Goal: Task Accomplishment & Management: Use online tool/utility

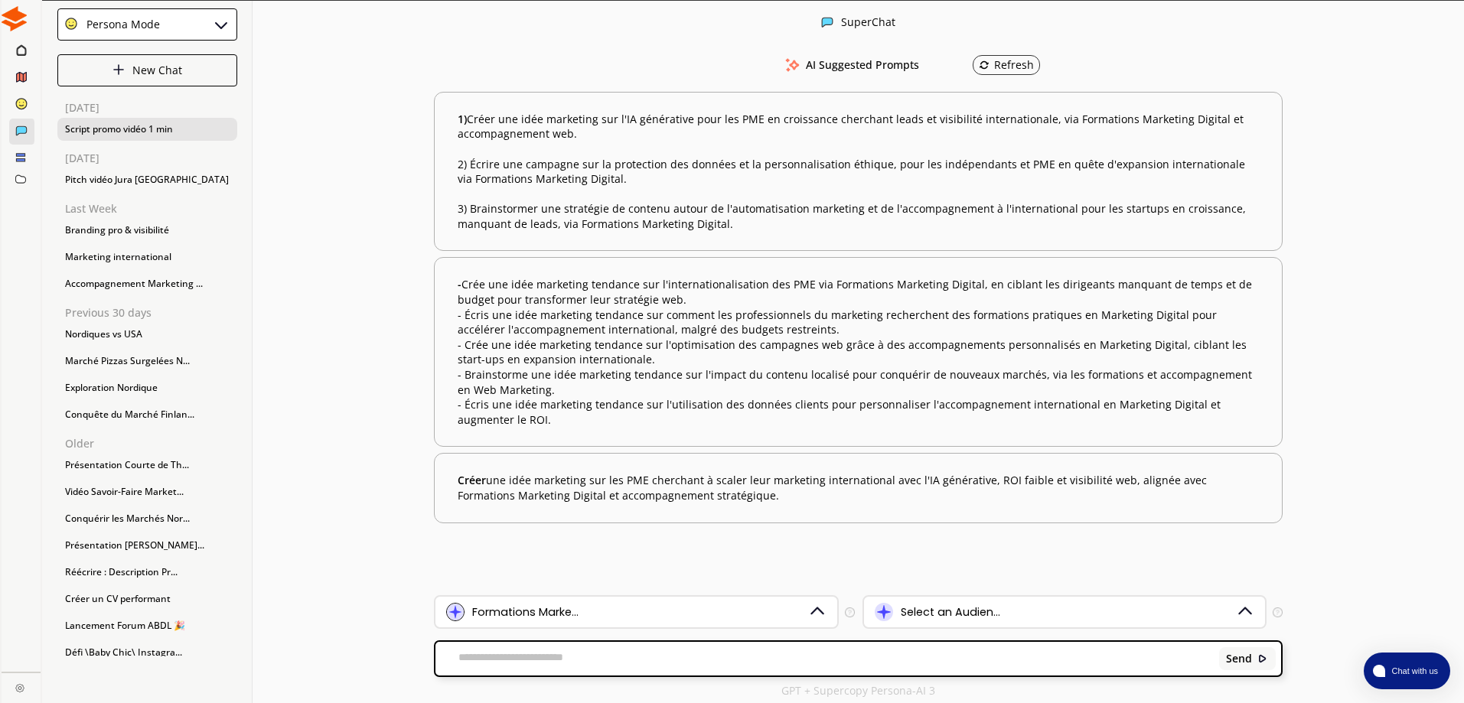
click at [151, 124] on div "Script promo vidéo 1 min" at bounding box center [147, 129] width 180 height 23
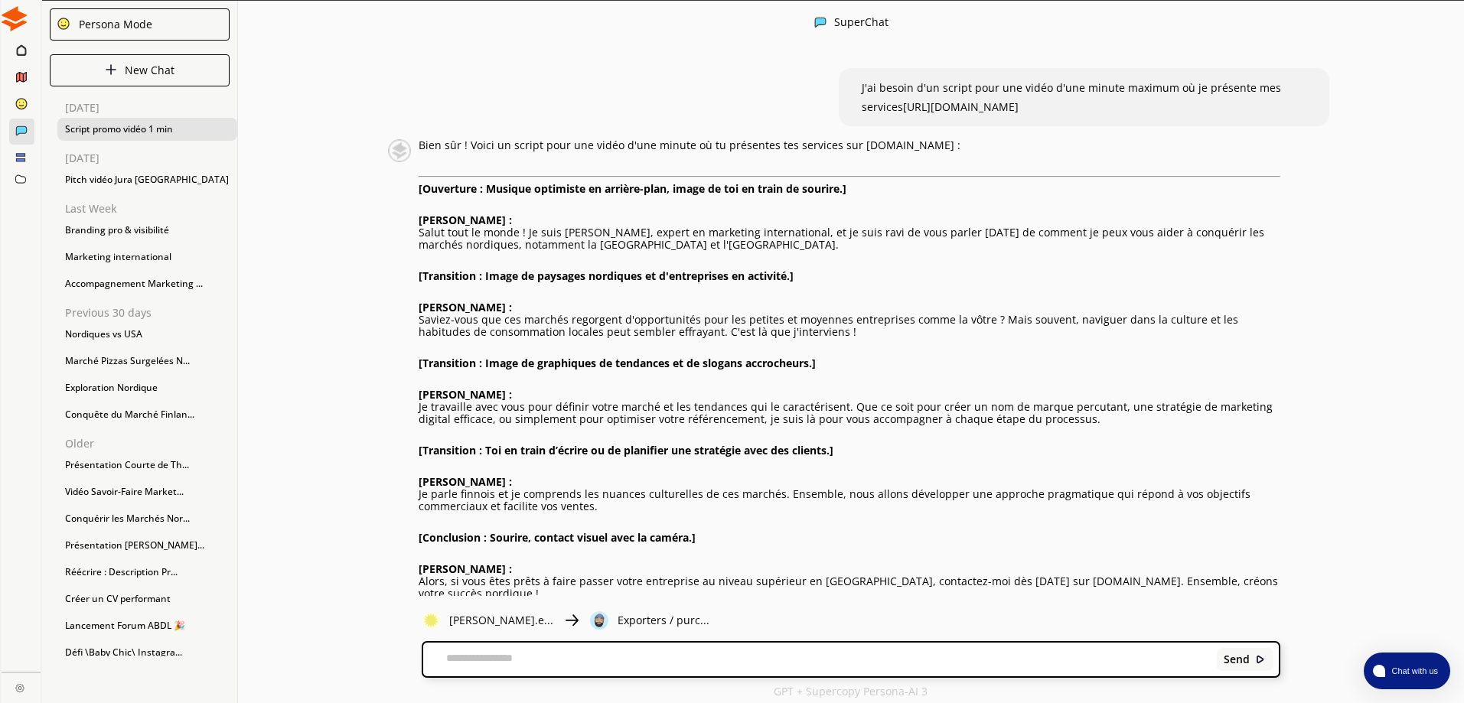
scroll to position [1, 0]
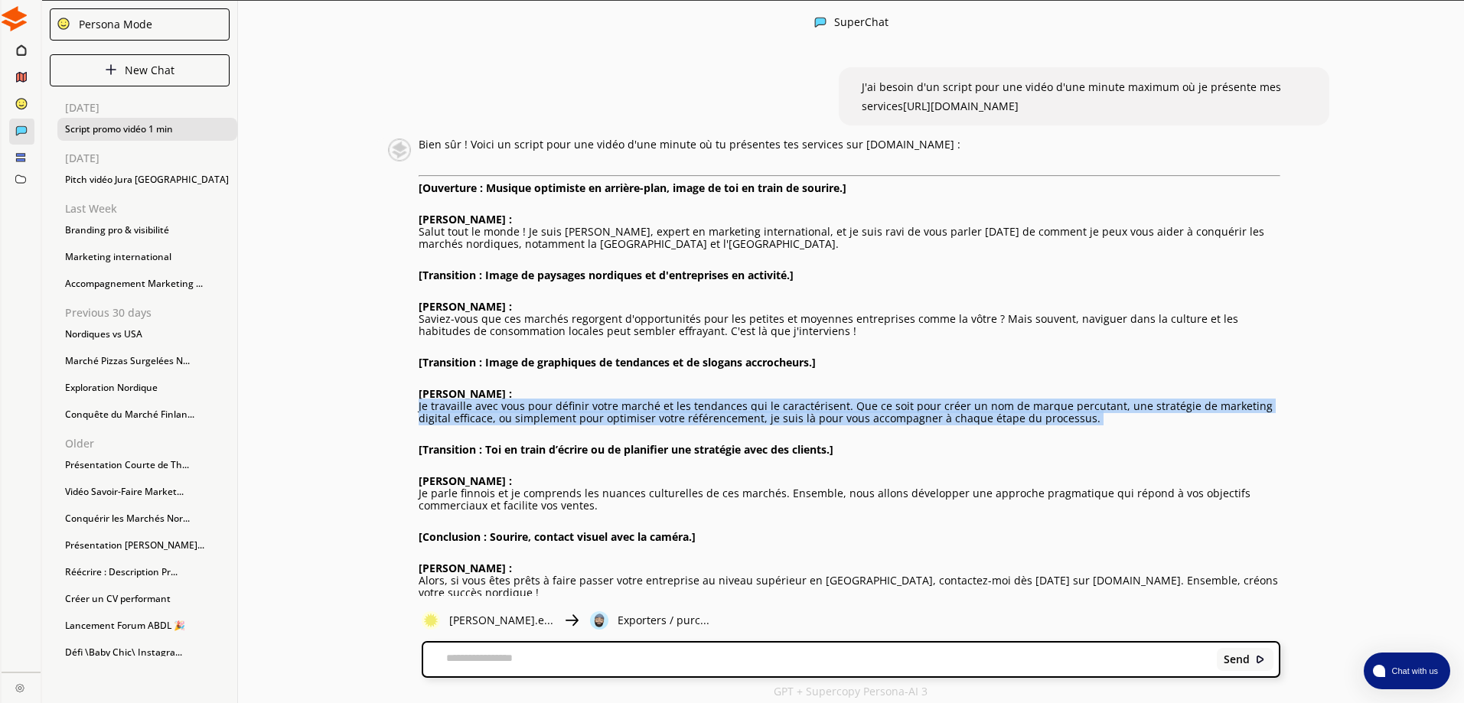
drag, startPoint x: 423, startPoint y: 388, endPoint x: 946, endPoint y: 406, distance: 523.6
click at [946, 406] on div "Bien sûr ! Voici un script pour une vidéo d'une minute où tu présentes tes serv…" at bounding box center [849, 406] width 861 height 536
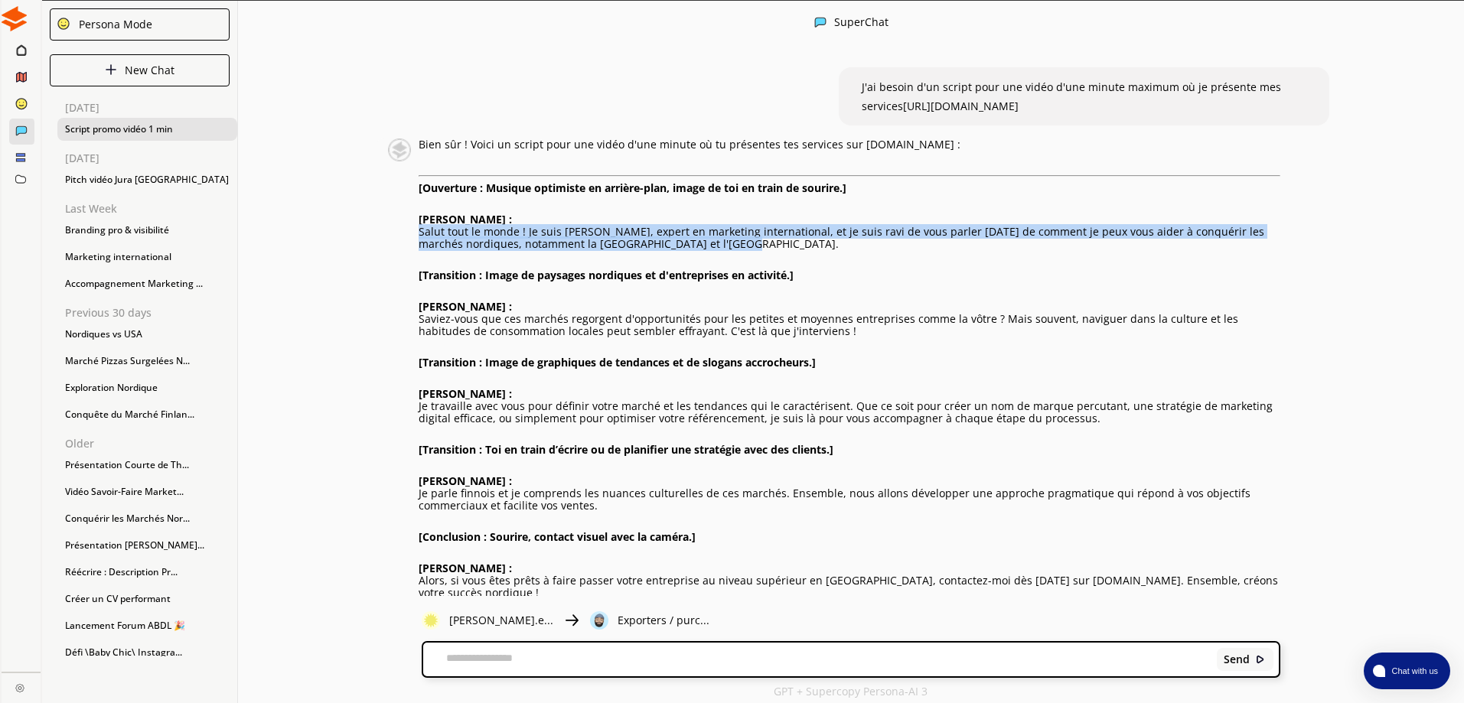
drag, startPoint x: 425, startPoint y: 225, endPoint x: 617, endPoint y: 238, distance: 193.2
click at [617, 238] on p "Salut tout le monde ! Je suis Thierry Robert, expert en marketing international…" at bounding box center [849, 238] width 861 height 24
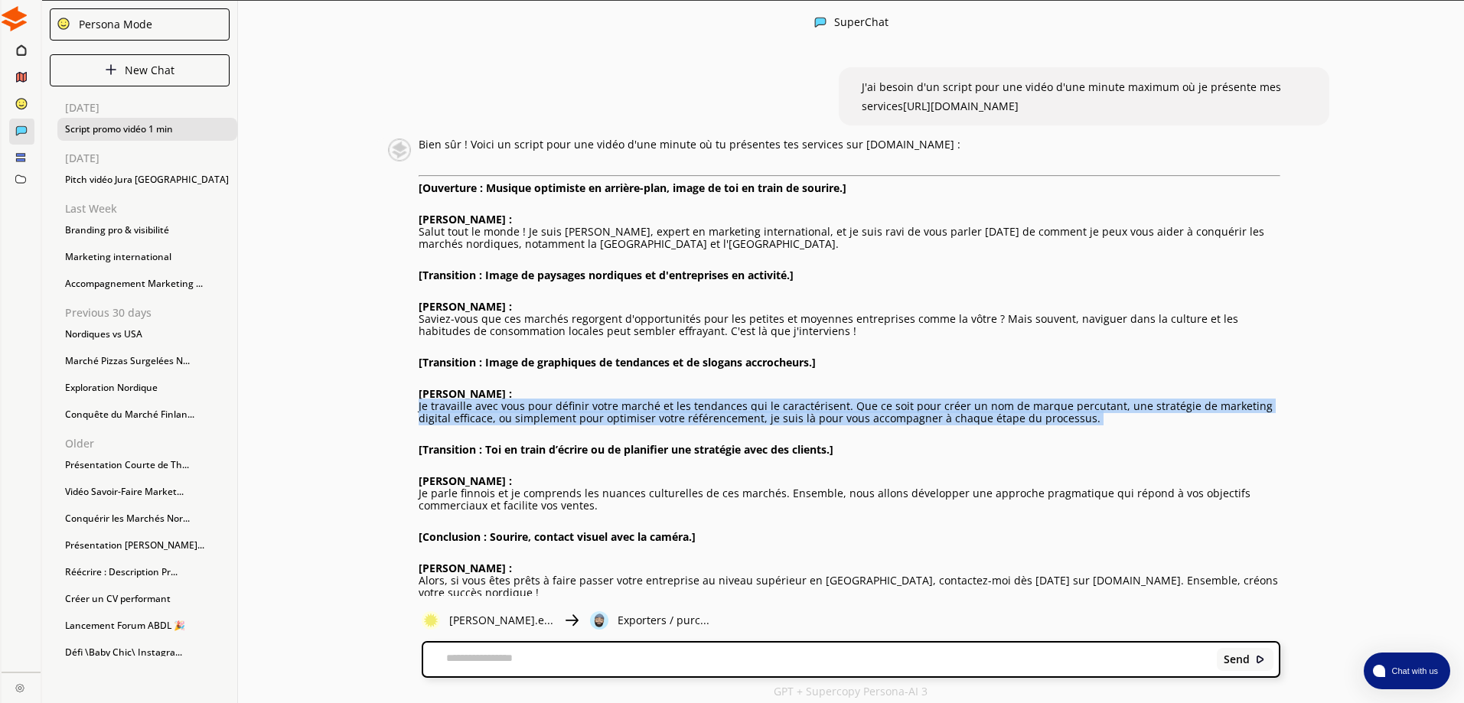
drag, startPoint x: 422, startPoint y: 389, endPoint x: 955, endPoint y: 409, distance: 533.6
click at [955, 409] on div "Bien sûr ! Voici un script pour une vidéo d'une minute où tu présentes tes serv…" at bounding box center [833, 406] width 891 height 536
copy p "Je travaille avec vous pour définir votre marché et les tendances qui le caract…"
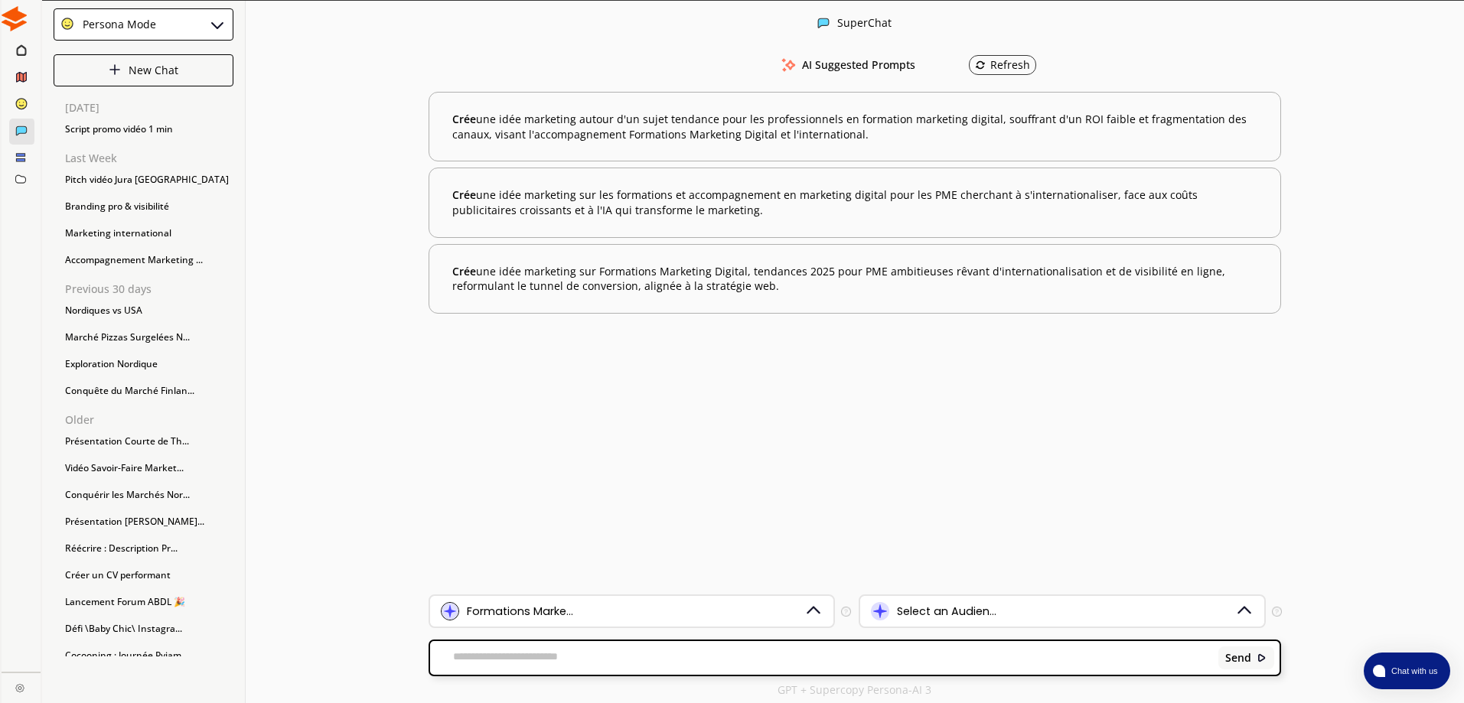
click at [931, 613] on div "Select an Audien..." at bounding box center [946, 611] width 99 height 12
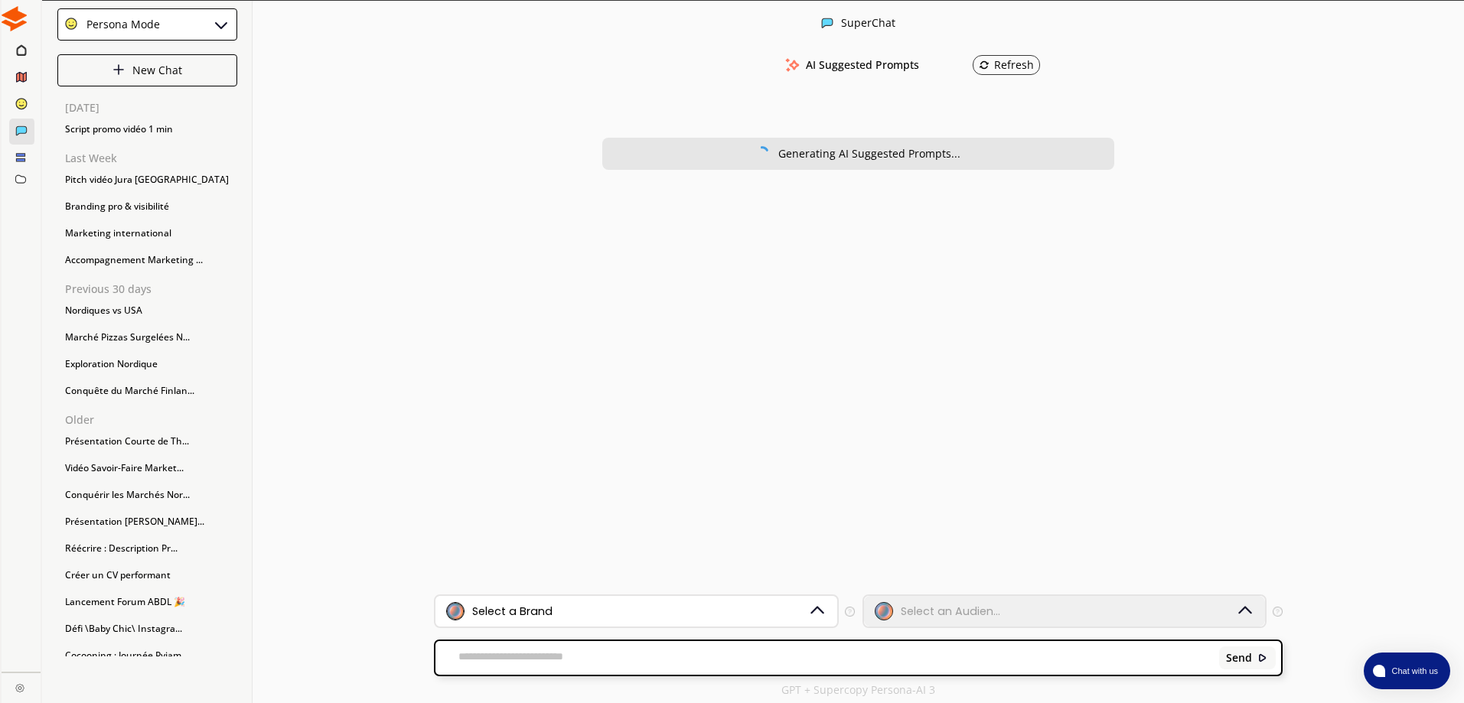
click at [610, 606] on div "Select a Brand" at bounding box center [627, 611] width 362 height 18
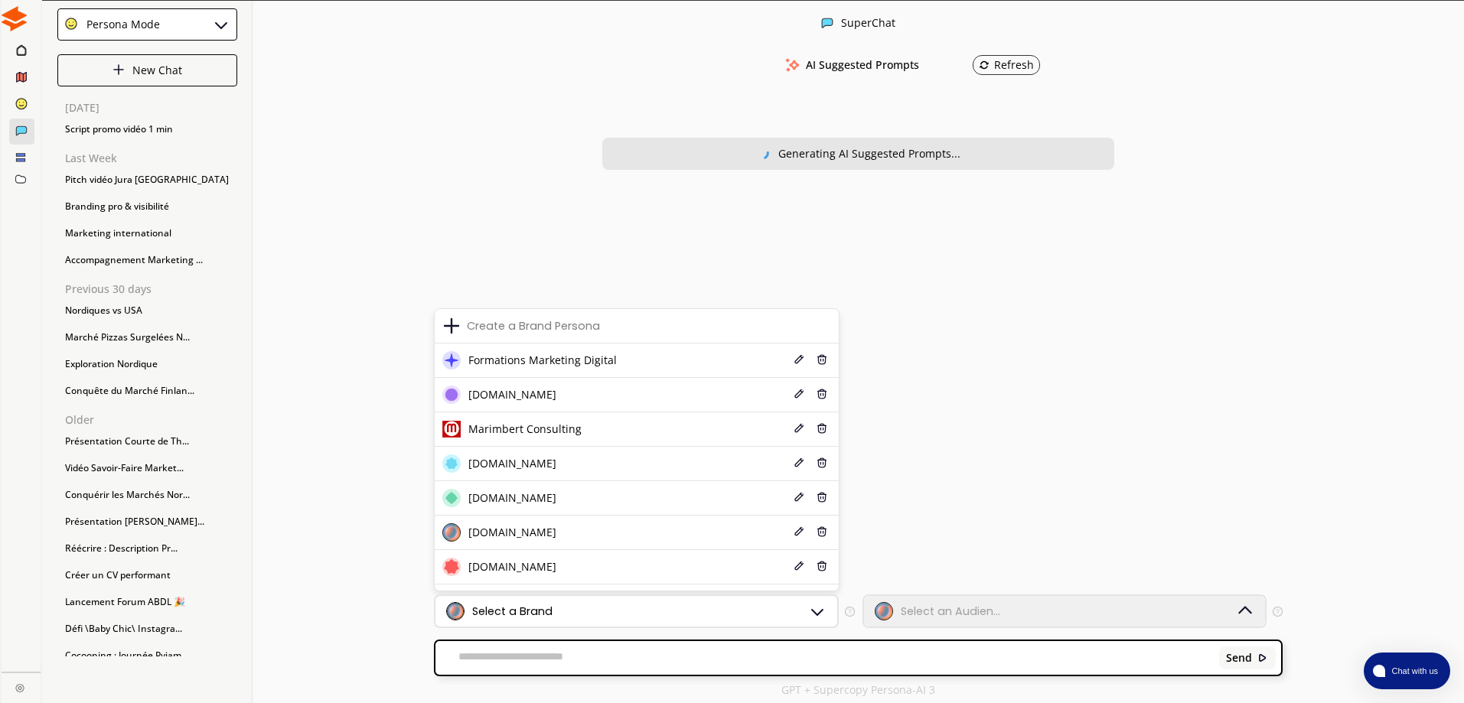
click at [839, 578] on div "Create a Brand Persona Formations Marketing Digital Edit Delete Grenouilleres.f…" at bounding box center [636, 449] width 405 height 283
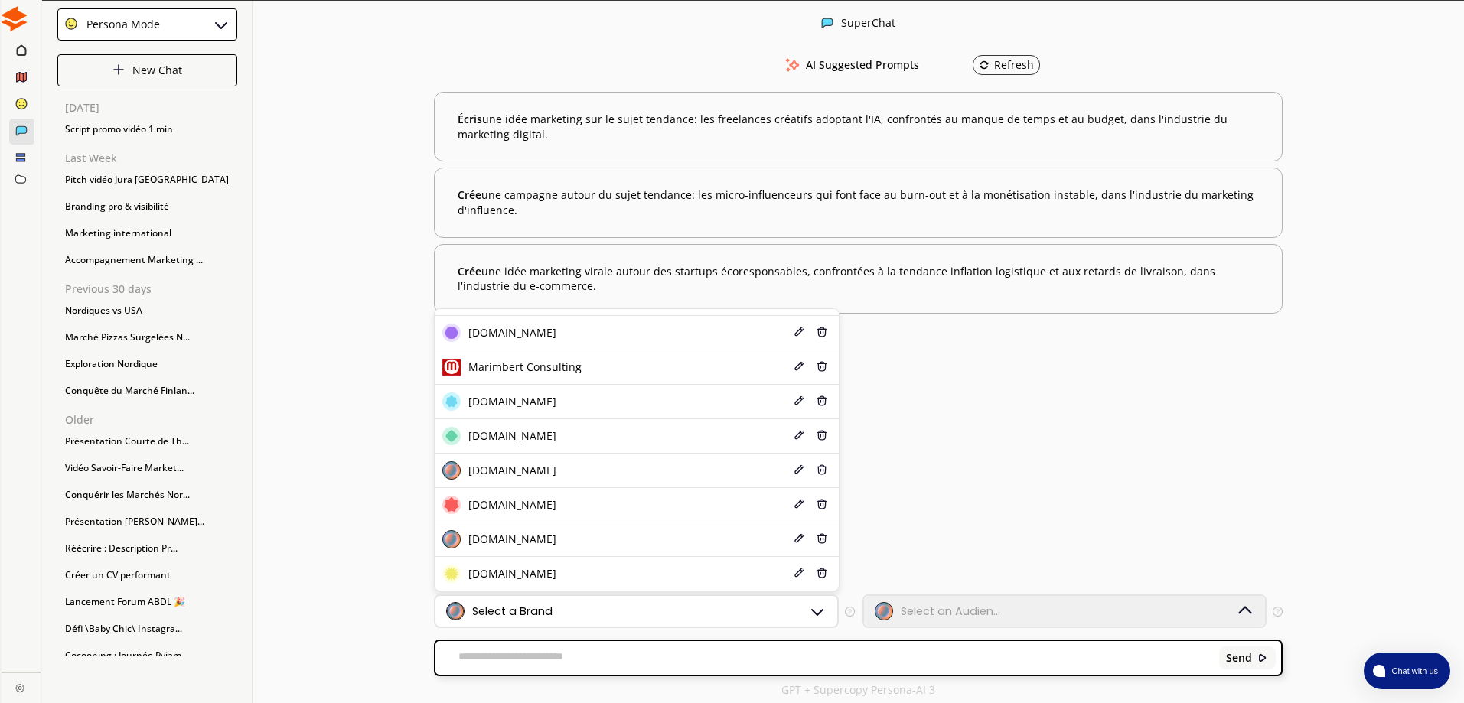
click at [653, 575] on li "thierry-robert.eu Edit Delete" at bounding box center [636, 574] width 403 height 34
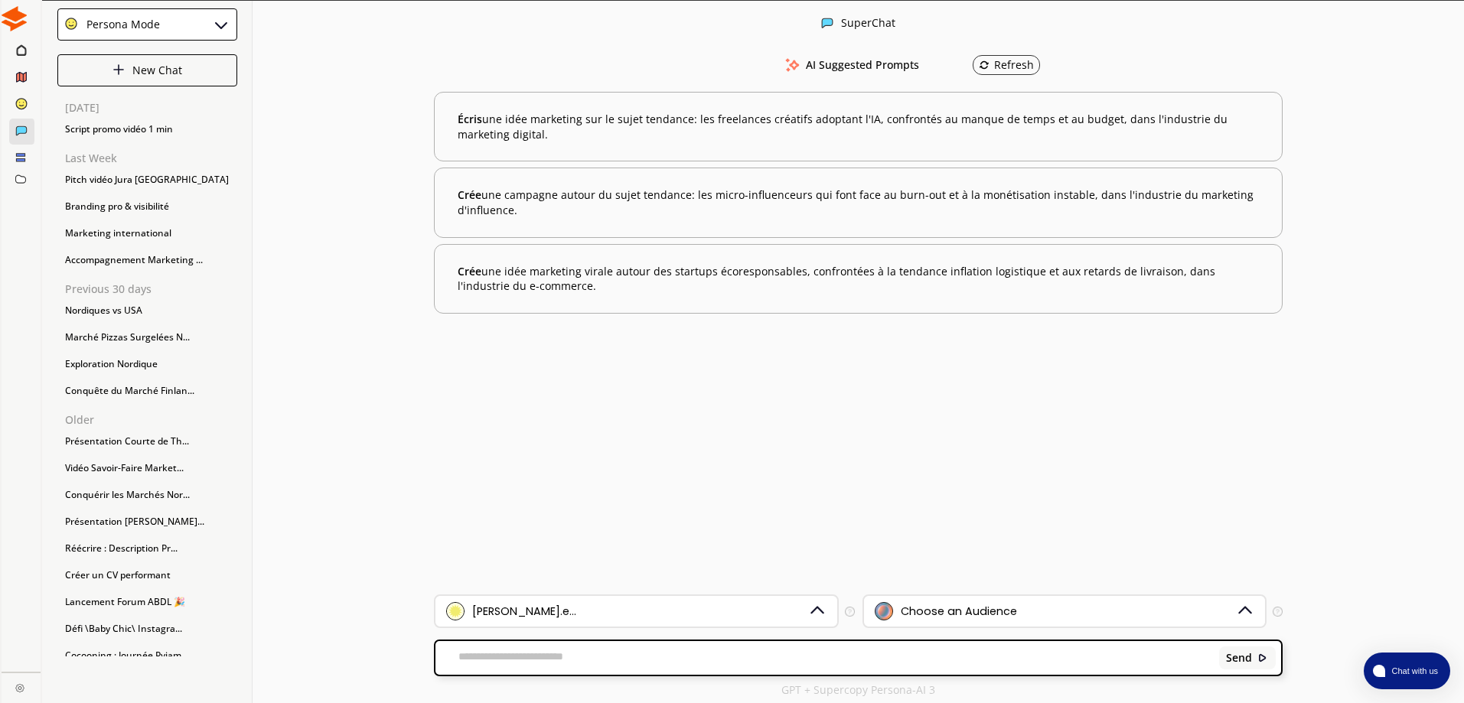
click at [1052, 615] on div "Choose an Audience" at bounding box center [1055, 611] width 362 height 18
click at [627, 622] on div "thierry-robert.e..." at bounding box center [636, 611] width 402 height 31
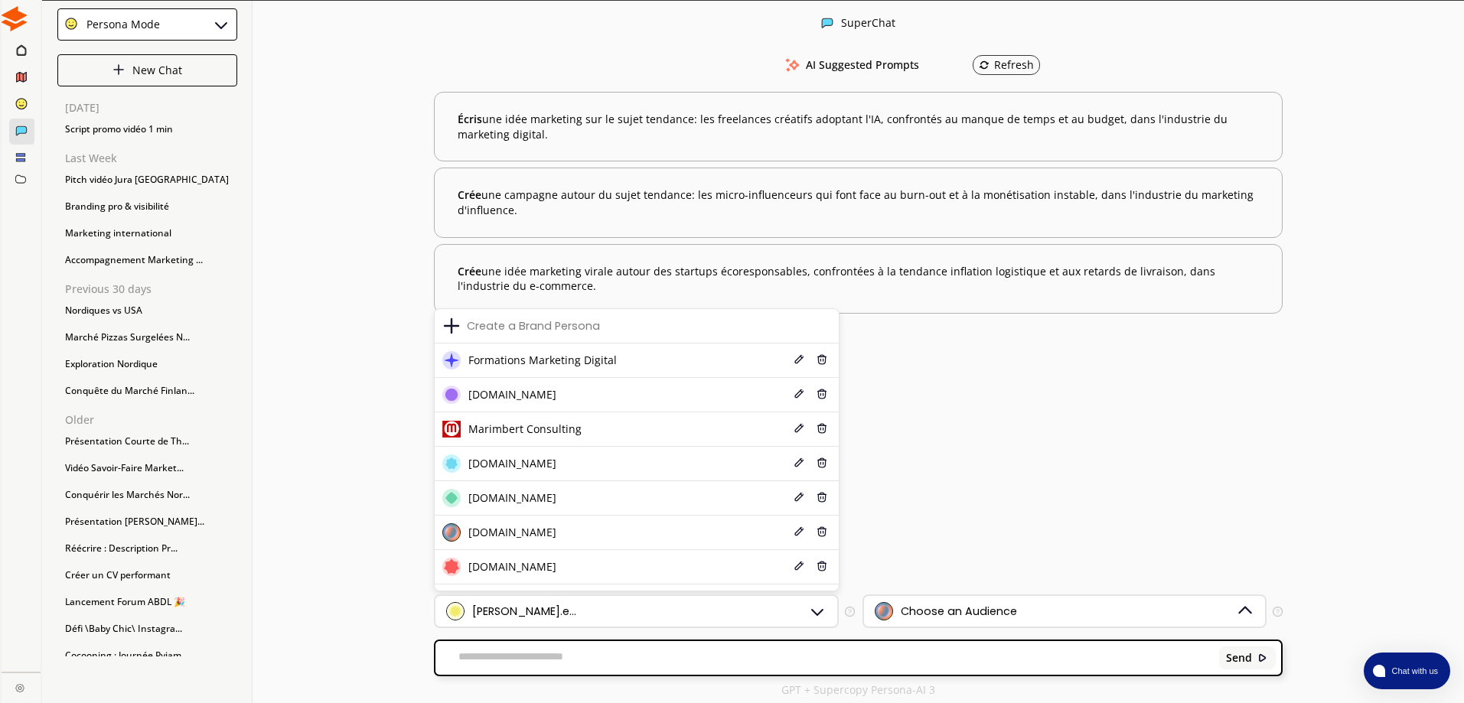
click at [598, 364] on li "Formations Marketing Digital Edit Delete" at bounding box center [636, 361] width 403 height 34
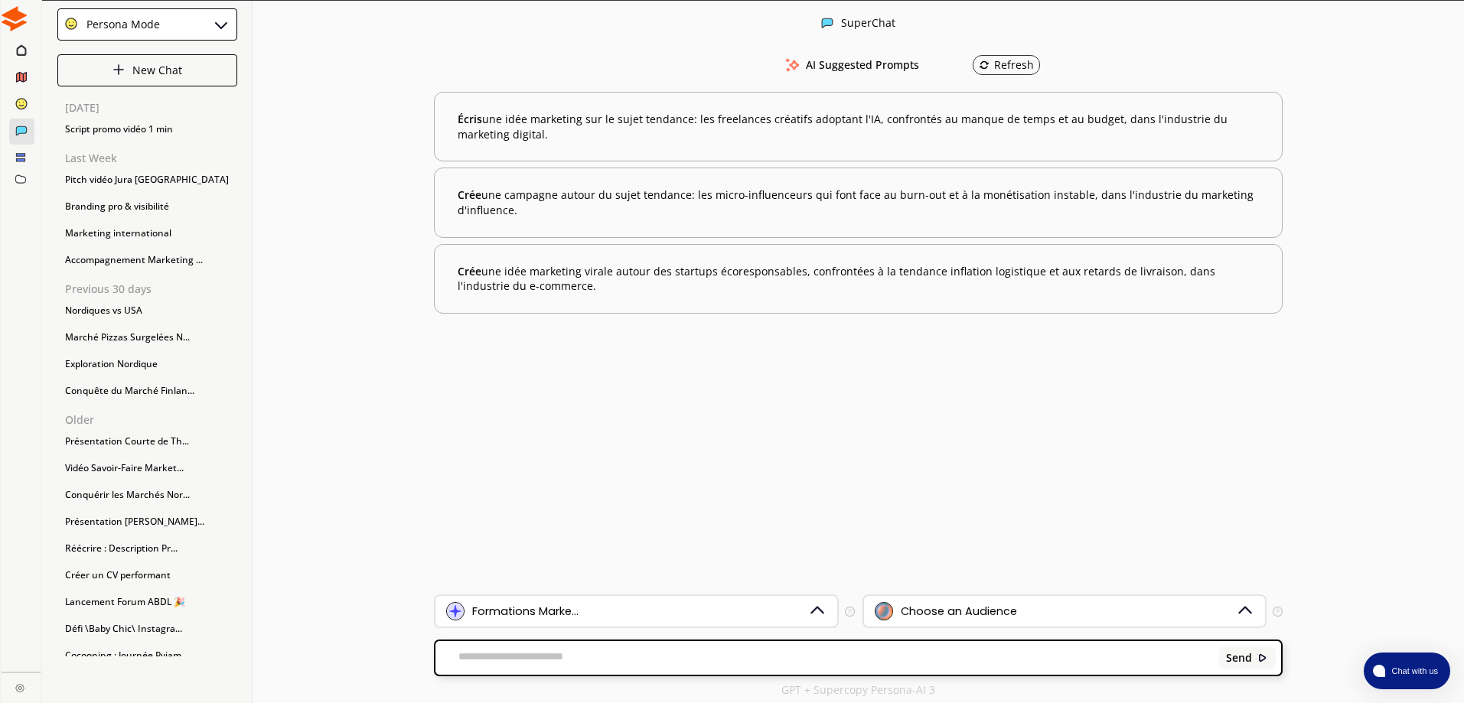
click at [931, 613] on div "Choose an Audience" at bounding box center [959, 611] width 116 height 12
click at [947, 506] on span "Centres de formation" at bounding box center [951, 505] width 109 height 12
click at [808, 655] on textarea at bounding box center [824, 657] width 778 height 15
type textarea "*"
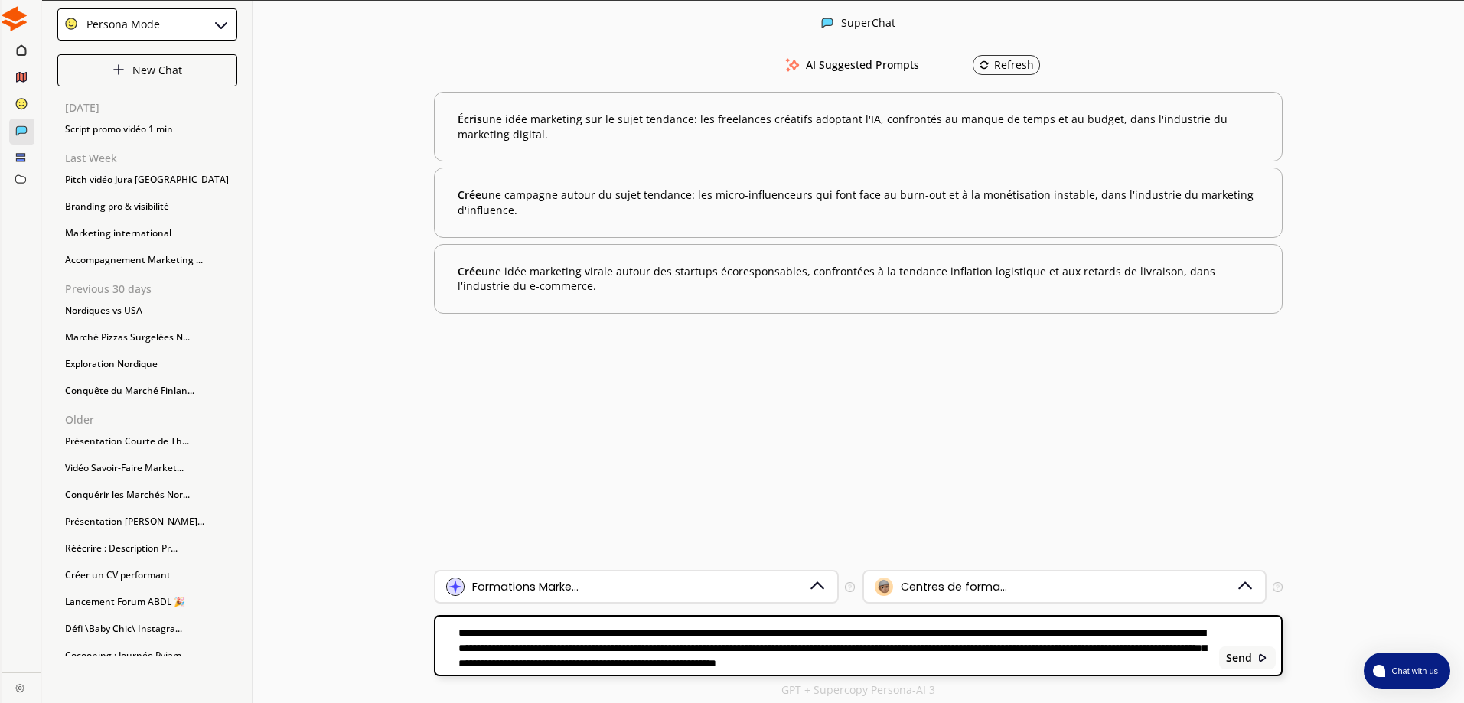
type textarea "**********"
click at [1246, 656] on b "Send" at bounding box center [1239, 658] width 26 height 12
